Goal: Complete application form

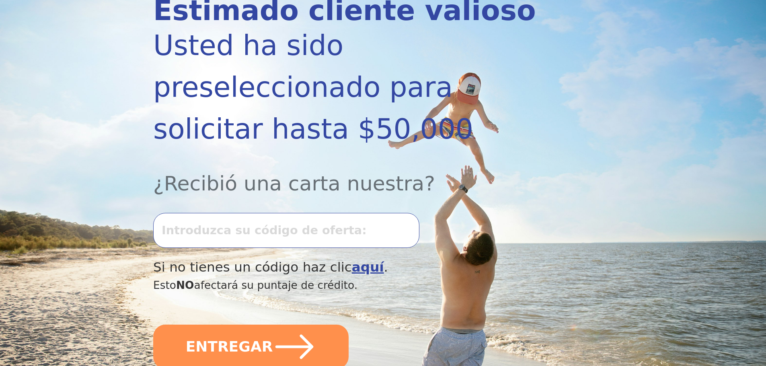
scroll to position [121, 0]
click at [186, 213] on input "text" at bounding box center [286, 230] width 266 height 35
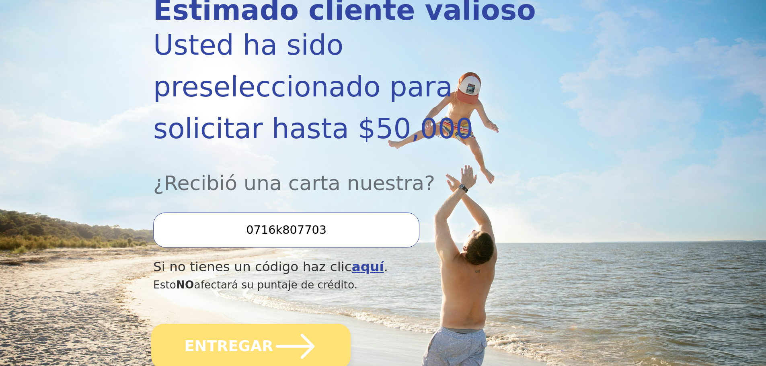
type input "0716k807703"
click at [255, 338] on font "ENTREGAR" at bounding box center [228, 346] width 89 height 17
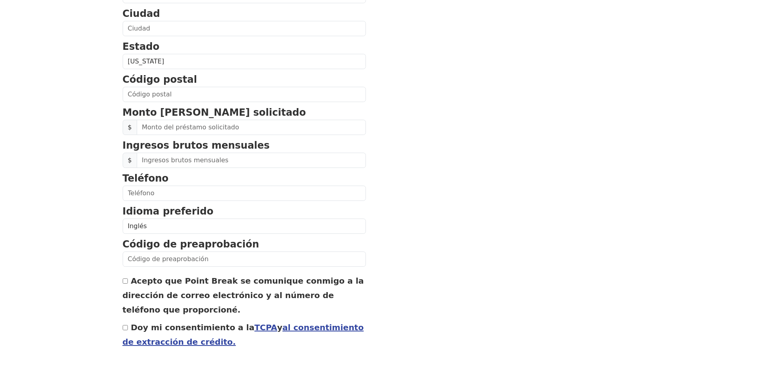
scroll to position [318, 0]
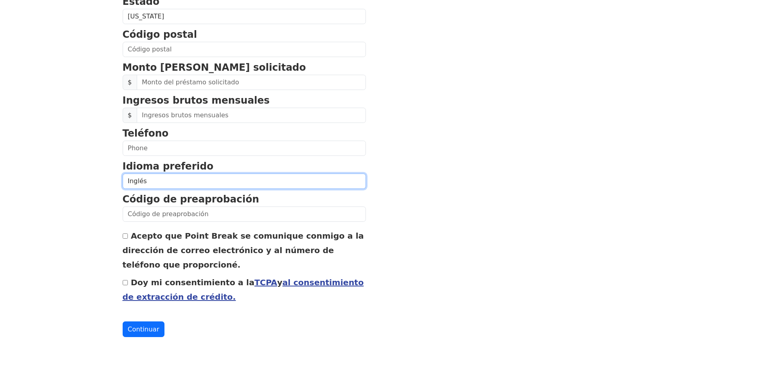
click at [150, 181] on select "Inglés Español" at bounding box center [244, 181] width 243 height 15
select select "Spanish"
click at [123, 174] on select "Inglés Español" at bounding box center [244, 181] width 243 height 15
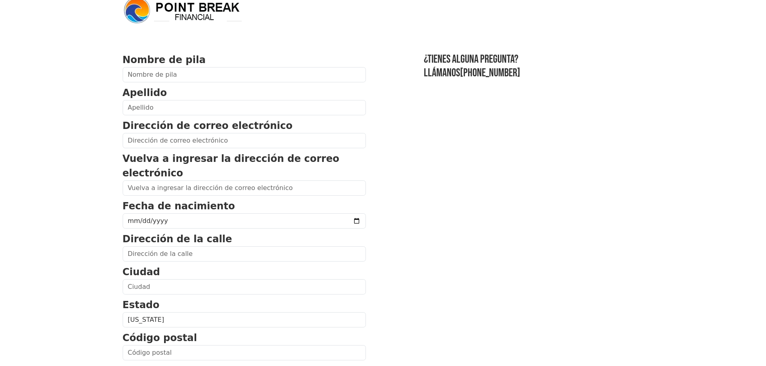
scroll to position [0, 0]
